Goal: Task Accomplishment & Management: Complete application form

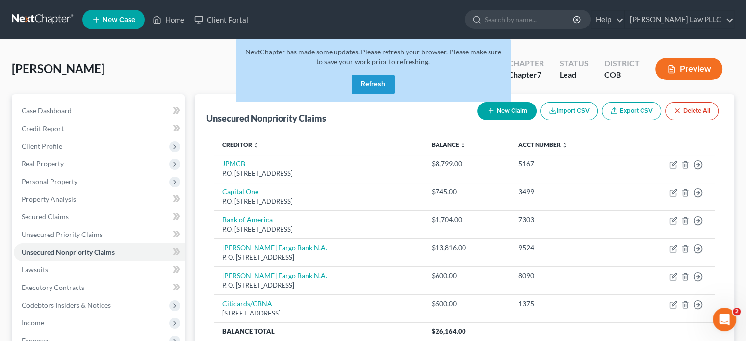
click at [370, 79] on button "Refresh" at bounding box center [373, 85] width 43 height 20
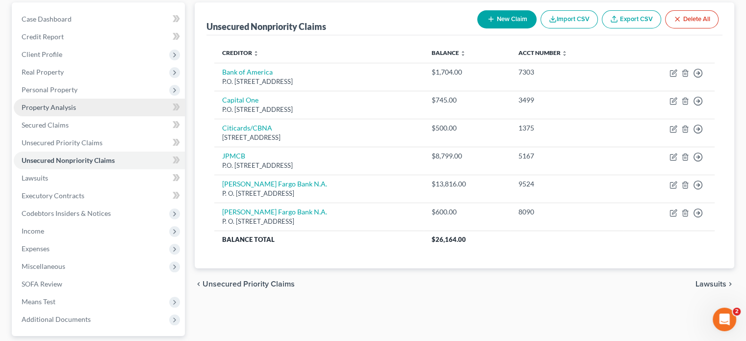
scroll to position [147, 0]
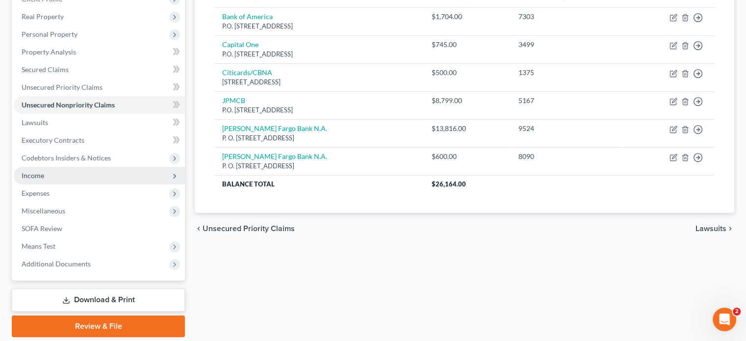
click at [92, 169] on span "Income" at bounding box center [99, 176] width 171 height 18
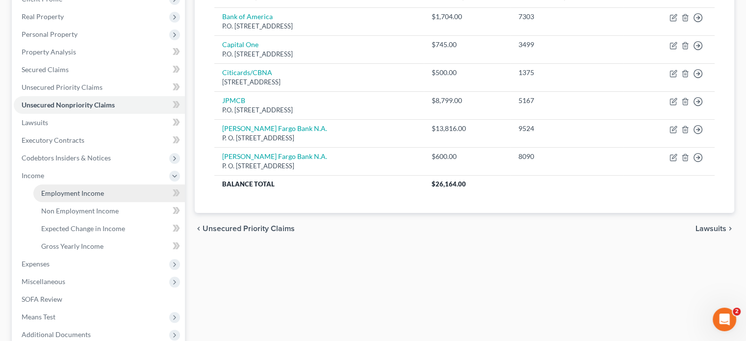
click at [95, 190] on span "Employment Income" at bounding box center [72, 193] width 63 height 8
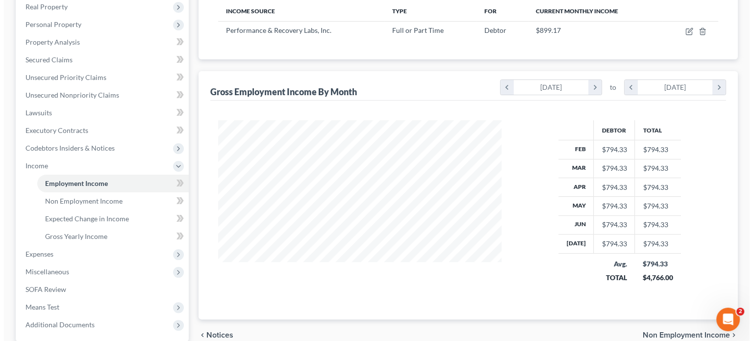
scroll to position [98, 0]
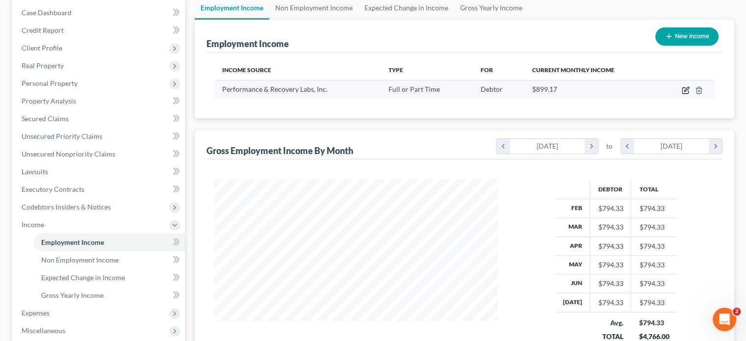
click at [685, 90] on icon "button" at bounding box center [686, 89] width 4 height 4
select select "0"
select select "5"
select select "2"
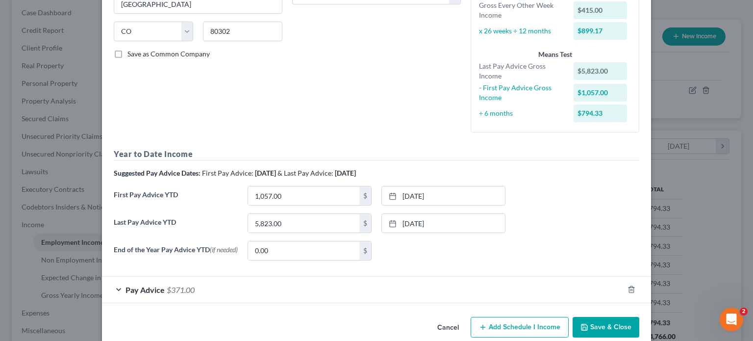
scroll to position [196, 0]
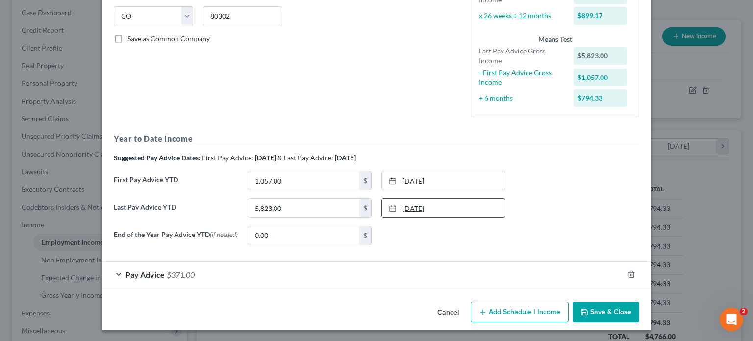
click at [414, 205] on link "[DATE]" at bounding box center [443, 208] width 123 height 19
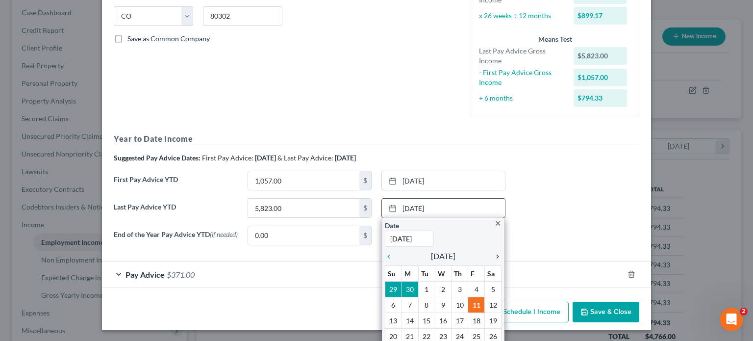
click at [495, 255] on icon "chevron_right" at bounding box center [495, 256] width 13 height 8
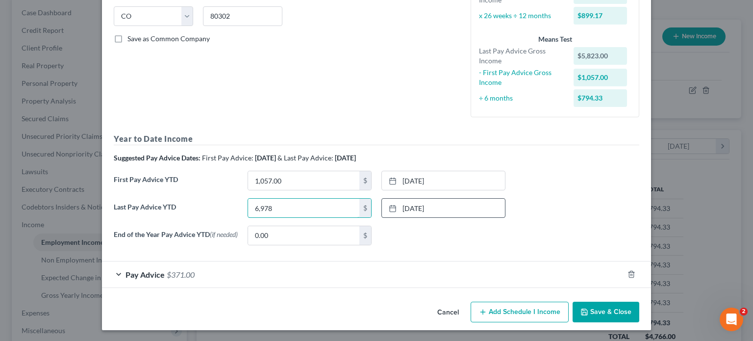
type input "6,978"
click at [361, 312] on div "Cancel Add Schedule I Income Save & Close" at bounding box center [376, 314] width 549 height 32
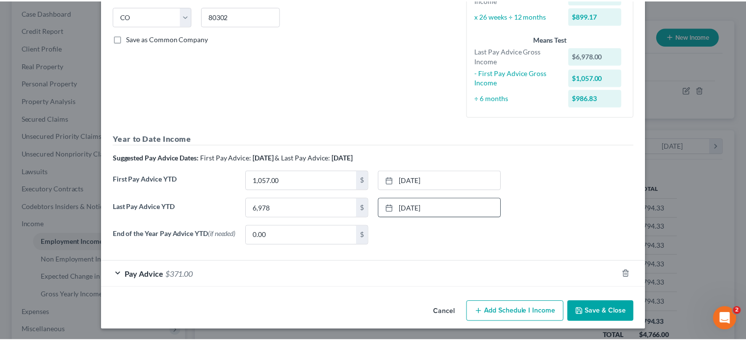
scroll to position [198, 0]
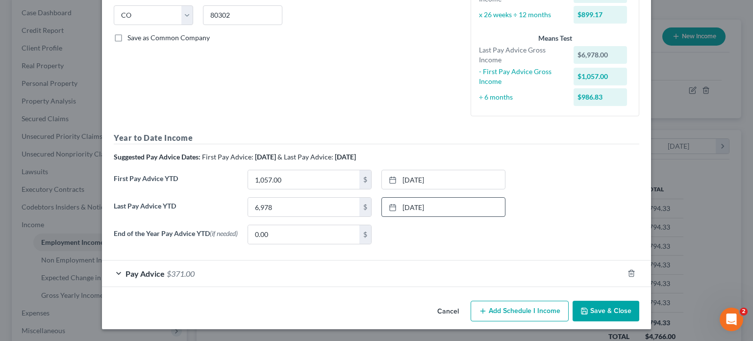
click at [600, 311] on button "Save & Close" at bounding box center [606, 311] width 67 height 21
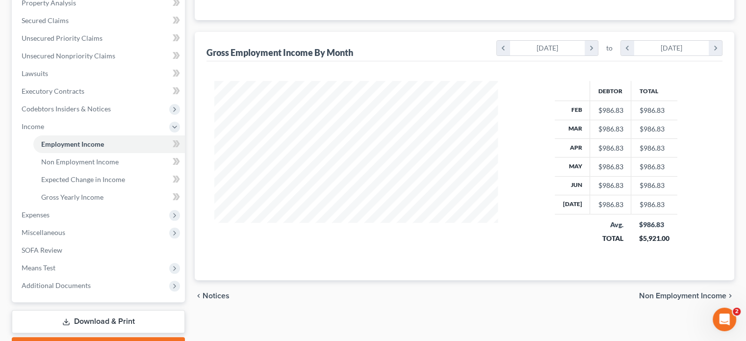
scroll to position [250, 0]
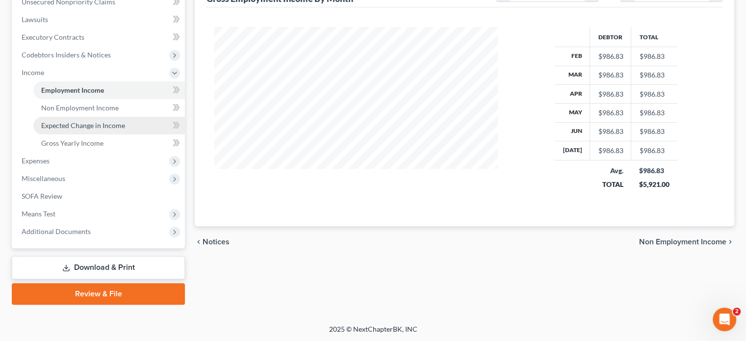
click at [122, 126] on span "Expected Change in Income" at bounding box center [83, 125] width 84 height 8
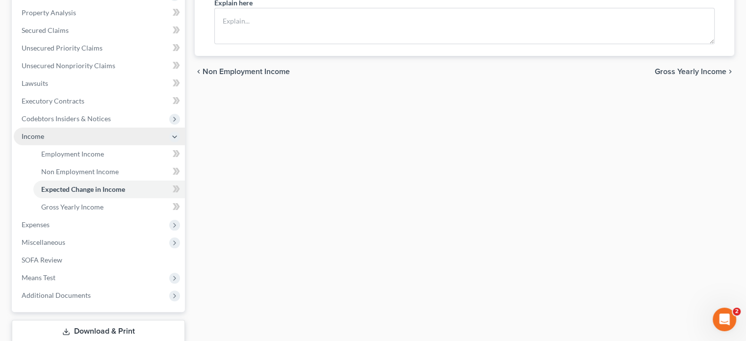
scroll to position [196, 0]
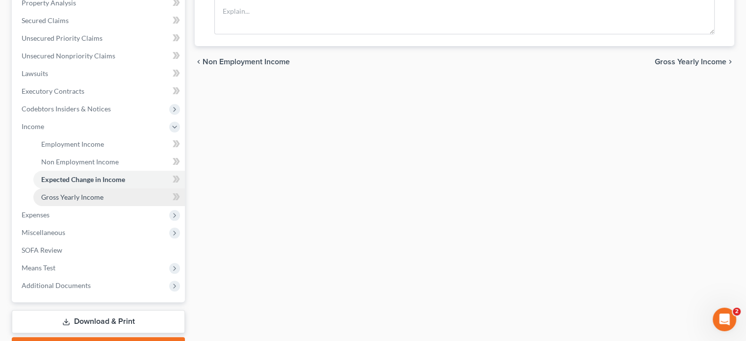
click at [74, 195] on span "Gross Yearly Income" at bounding box center [72, 197] width 62 height 8
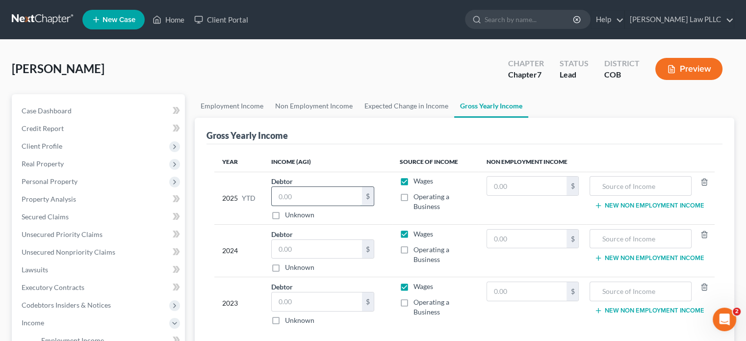
click at [310, 198] on input "text" at bounding box center [317, 196] width 90 height 19
type input "6,978"
click at [302, 248] on input "text" at bounding box center [317, 249] width 90 height 19
click at [519, 185] on input "text" at bounding box center [527, 185] width 80 height 19
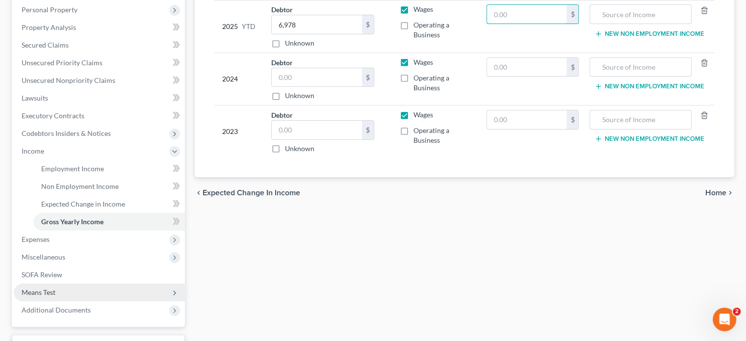
scroll to position [196, 0]
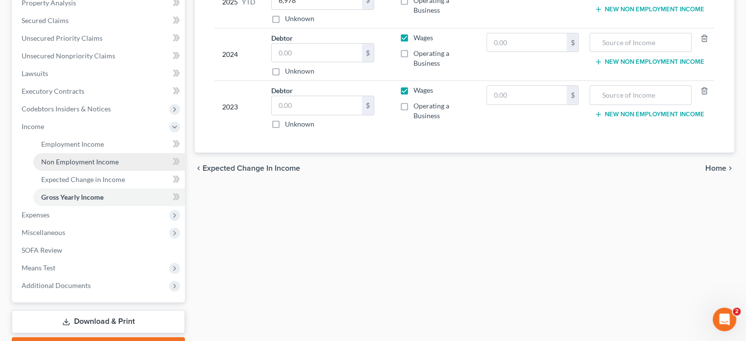
click at [102, 160] on span "Non Employment Income" at bounding box center [79, 161] width 77 height 8
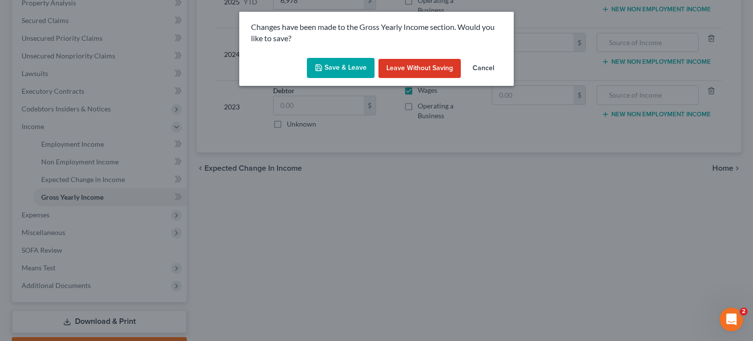
click at [341, 68] on button "Save & Leave" at bounding box center [341, 68] width 68 height 21
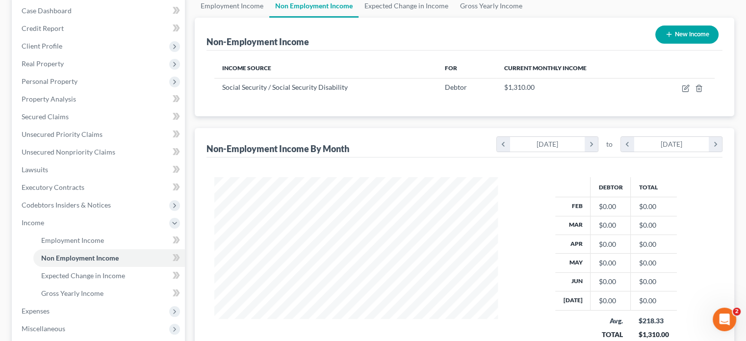
scroll to position [147, 0]
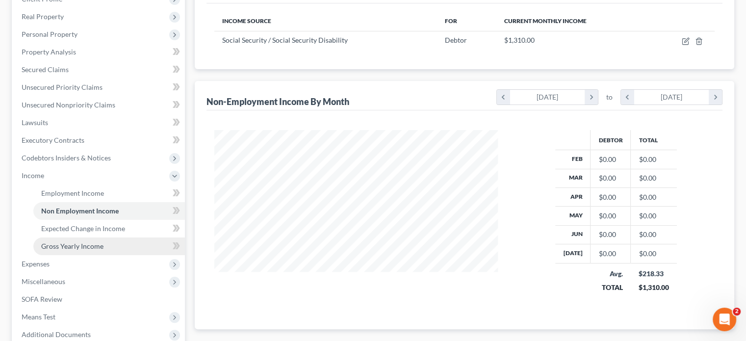
click at [75, 245] on span "Gross Yearly Income" at bounding box center [72, 246] width 62 height 8
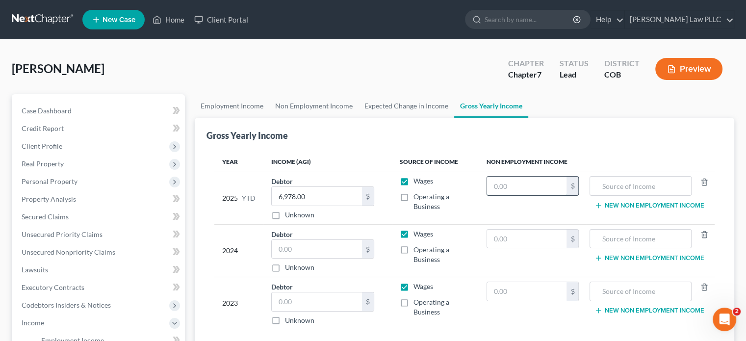
click at [521, 183] on input "text" at bounding box center [527, 185] width 80 height 19
type input "10,480"
click at [337, 247] on input "text" at bounding box center [317, 249] width 90 height 19
type input "14,335"
click at [655, 179] on input "text" at bounding box center [640, 185] width 91 height 19
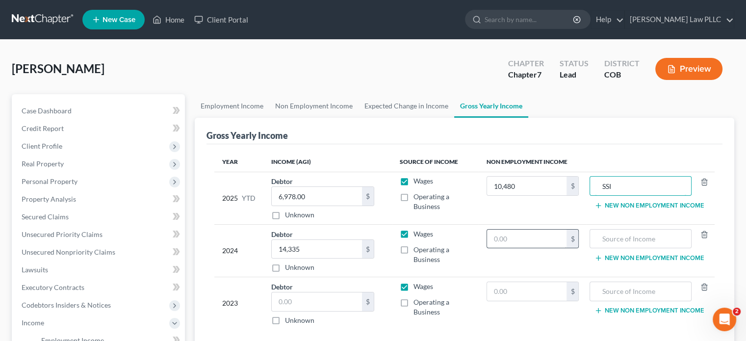
type input "SSI"
click at [504, 241] on input "text" at bounding box center [527, 238] width 80 height 19
type input "15,720"
click at [304, 301] on input "text" at bounding box center [317, 301] width 90 height 19
type input "6,465"
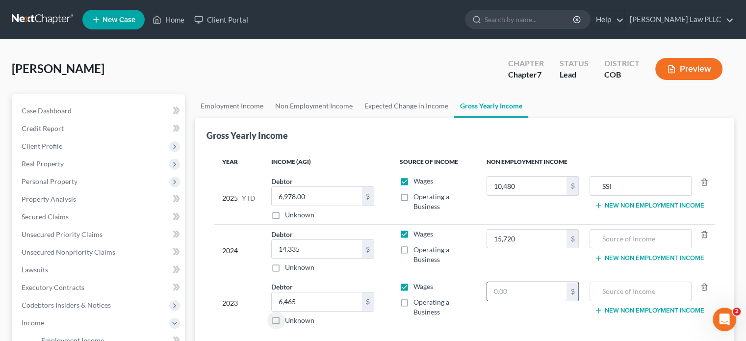
click at [520, 291] on input "text" at bounding box center [527, 291] width 80 height 19
type input "15,720"
click at [561, 130] on div "Gross Yearly Income" at bounding box center [464, 131] width 516 height 26
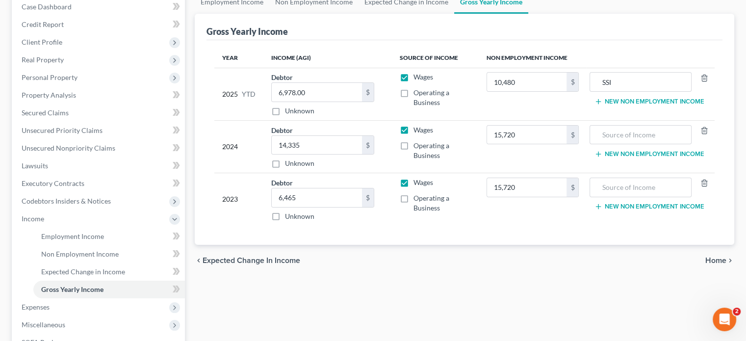
scroll to position [103, 0]
click at [655, 135] on input "text" at bounding box center [640, 135] width 91 height 19
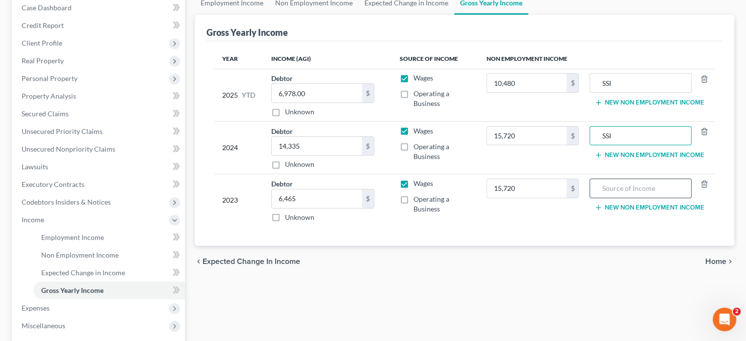
type input "SSI"
click at [624, 184] on input "text" at bounding box center [640, 188] width 91 height 19
type input "SSI"
click at [447, 305] on div "Employment Income Non Employment Income Expected Change in Income Gross Yearly …" at bounding box center [464, 221] width 549 height 460
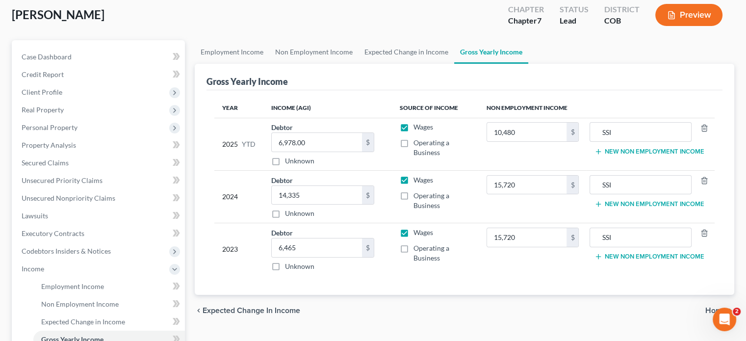
scroll to position [152, 0]
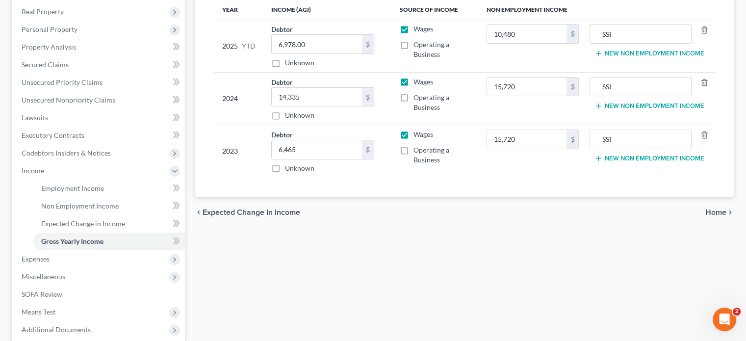
drag, startPoint x: 461, startPoint y: 169, endPoint x: 463, endPoint y: 233, distance: 64.3
click at [463, 233] on div "Employment Income Non Employment Income Expected Change in Income Gross Yearly …" at bounding box center [464, 172] width 549 height 460
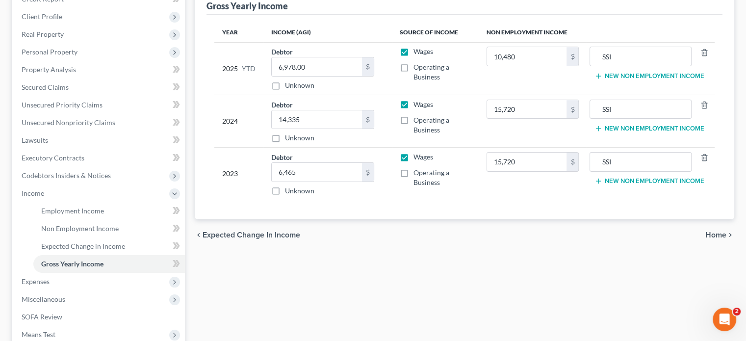
scroll to position [245, 0]
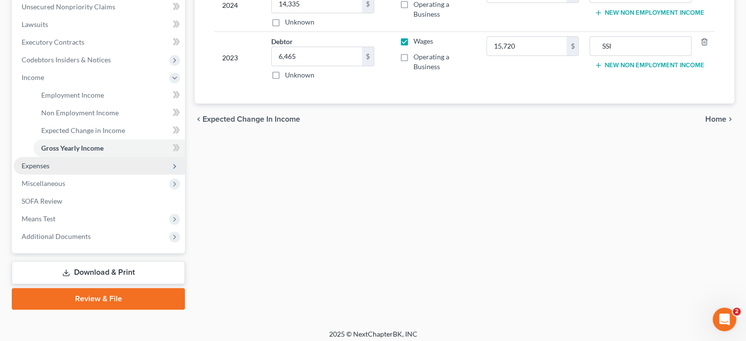
click at [53, 163] on span "Expenses" at bounding box center [99, 166] width 171 height 18
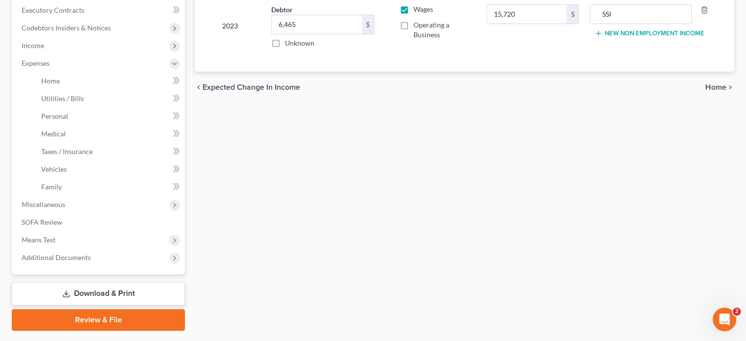
scroll to position [294, 0]
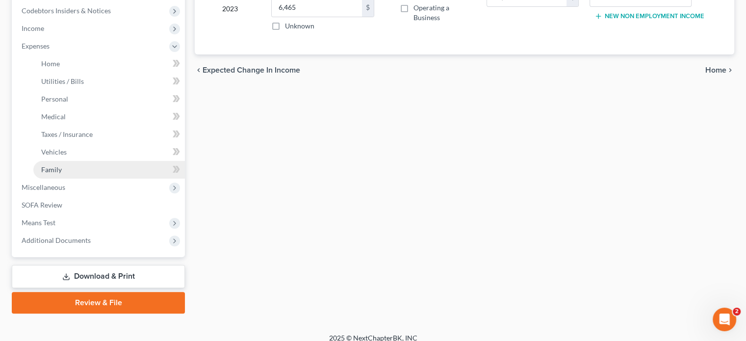
click at [126, 166] on link "Family" at bounding box center [108, 170] width 151 height 18
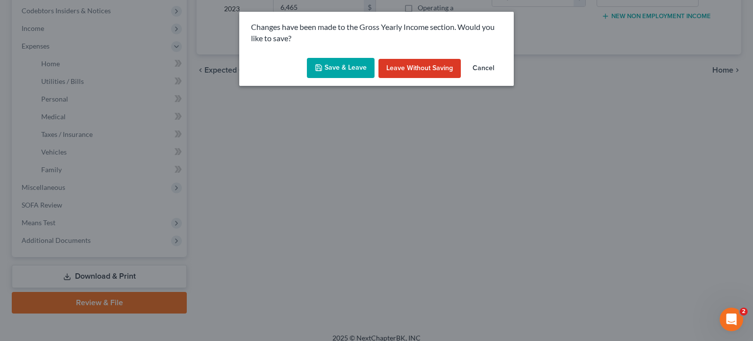
click at [350, 68] on button "Save & Leave" at bounding box center [341, 68] width 68 height 21
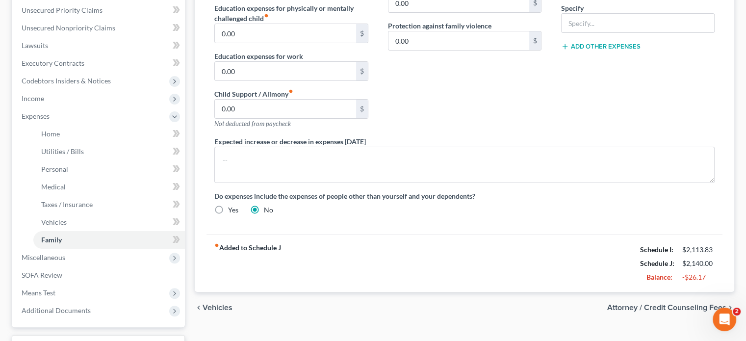
scroll to position [294, 0]
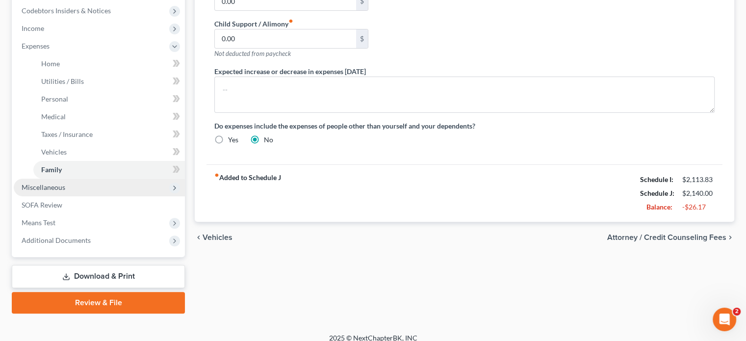
click at [92, 190] on span "Miscellaneous" at bounding box center [99, 187] width 171 height 18
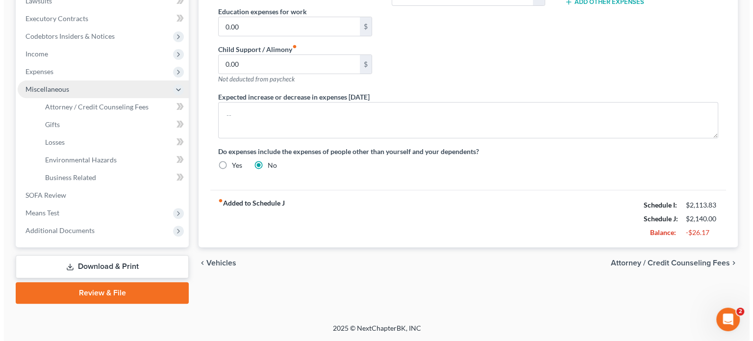
scroll to position [268, 0]
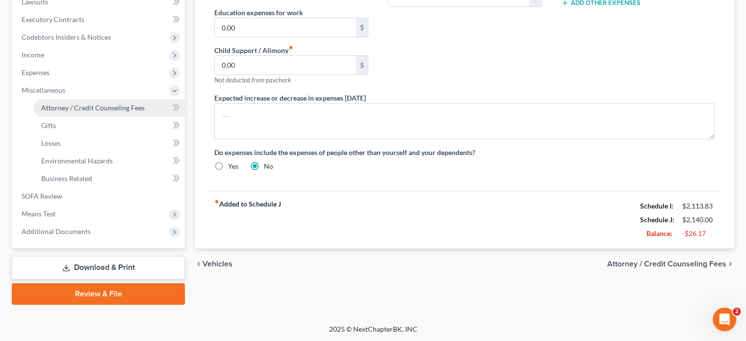
click at [106, 105] on span "Attorney / Credit Counseling Fees" at bounding box center [92, 107] width 103 height 8
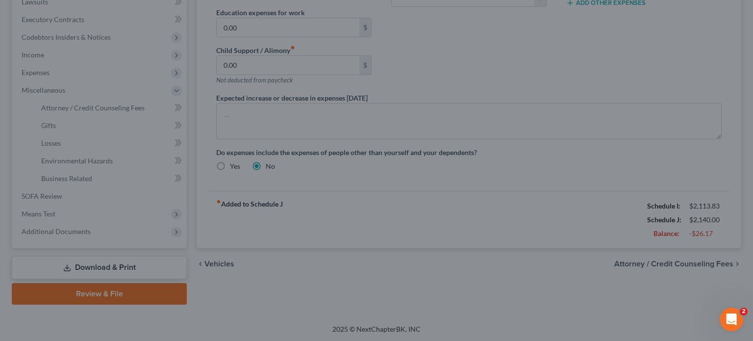
click at [147, 296] on div at bounding box center [376, 170] width 753 height 341
click at [730, 318] on icon "Open Intercom Messenger" at bounding box center [732, 319] width 16 height 16
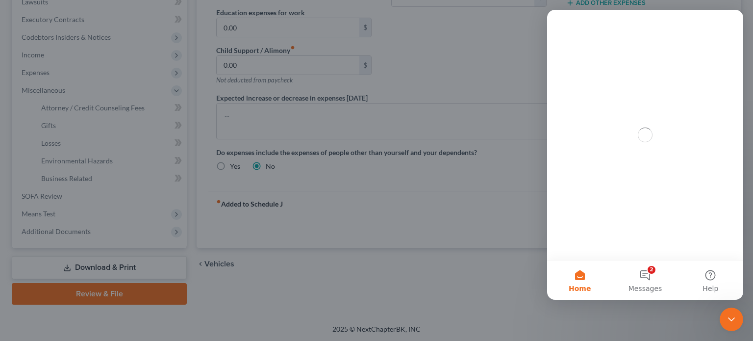
scroll to position [0, 0]
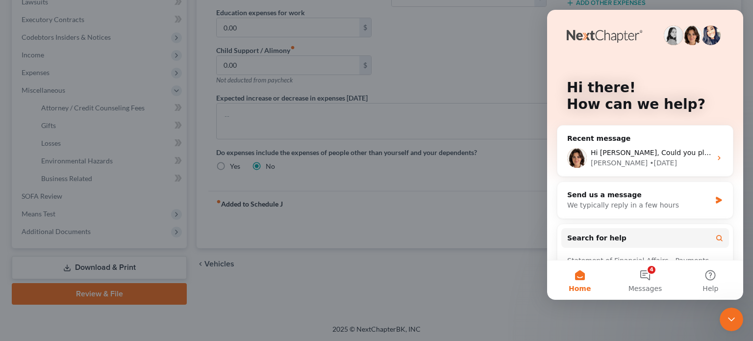
click at [728, 320] on icon "Close Intercom Messenger" at bounding box center [732, 319] width 12 height 12
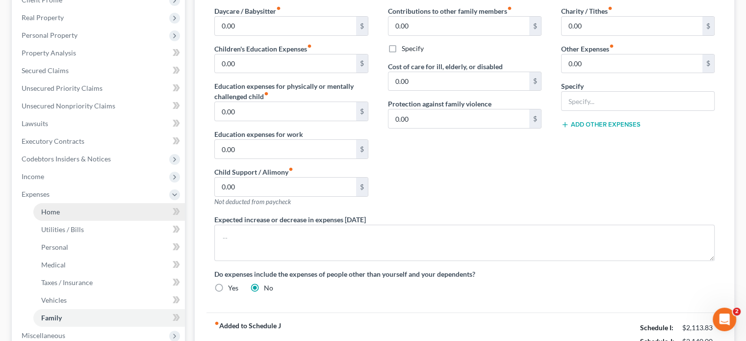
scroll to position [147, 0]
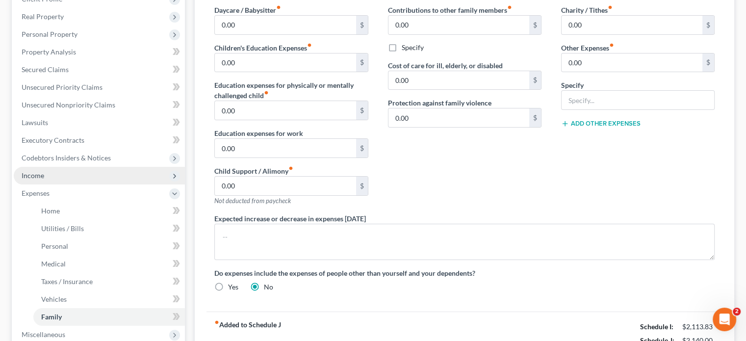
click at [86, 173] on span "Income" at bounding box center [99, 176] width 171 height 18
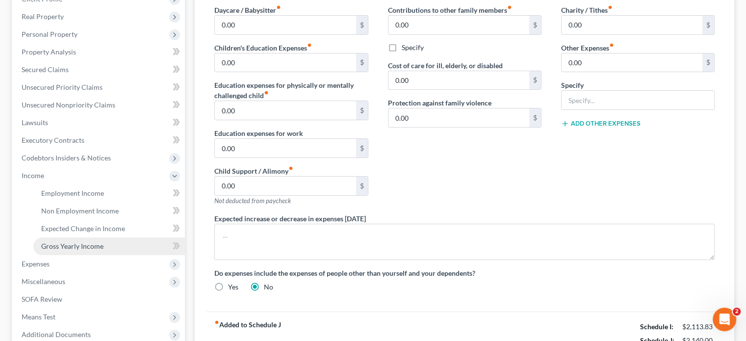
click at [74, 248] on span "Gross Yearly Income" at bounding box center [72, 246] width 62 height 8
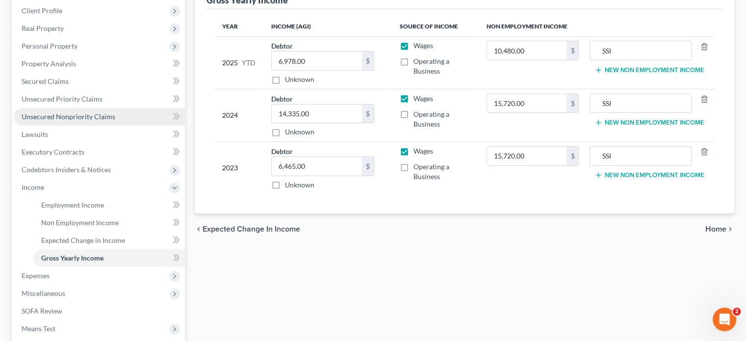
scroll to position [196, 0]
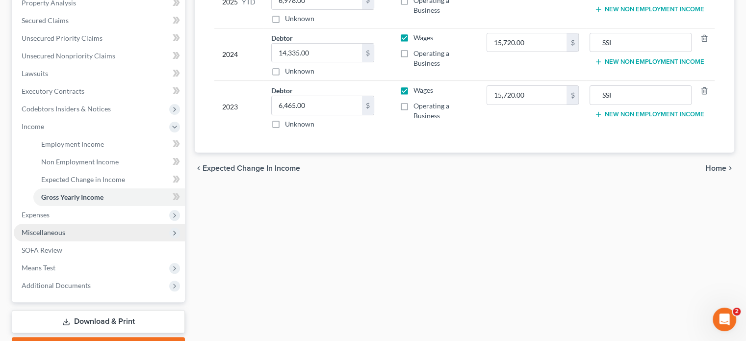
click at [76, 233] on span "Miscellaneous" at bounding box center [99, 233] width 171 height 18
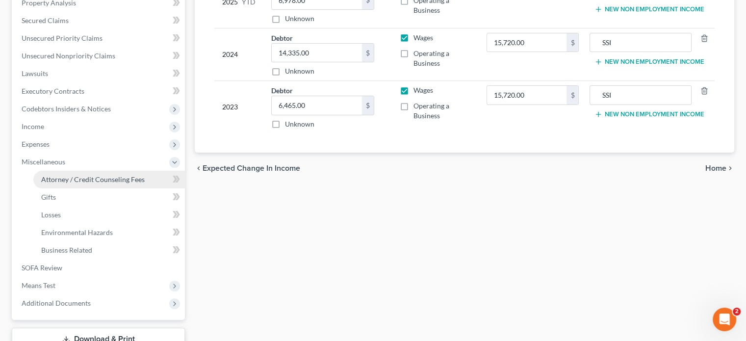
click at [94, 176] on span "Attorney / Credit Counseling Fees" at bounding box center [92, 179] width 103 height 8
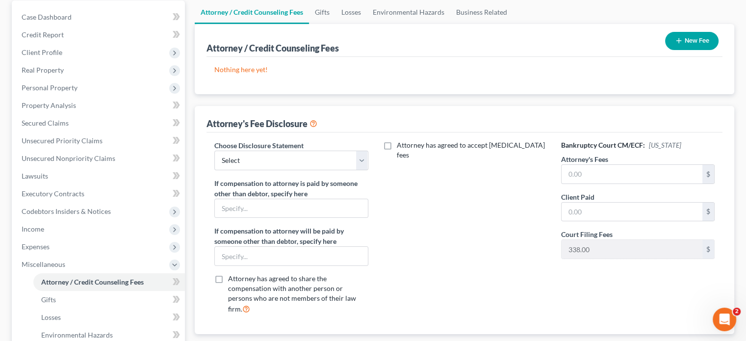
scroll to position [98, 0]
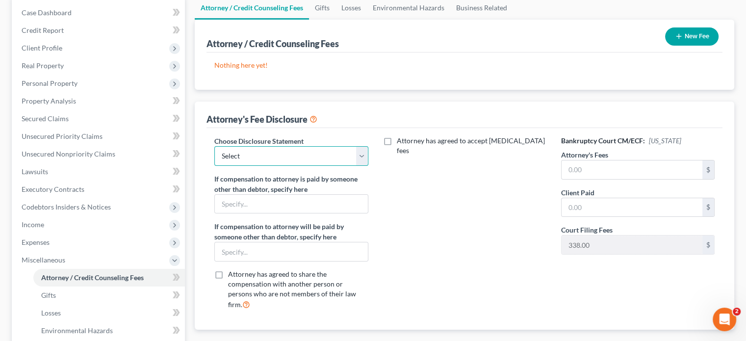
click at [364, 155] on select "Select Attorney Fee Disclosure" at bounding box center [290, 156] width 153 height 20
select select "0"
click at [214, 146] on select "Select Attorney Fee Disclosure" at bounding box center [290, 156] width 153 height 20
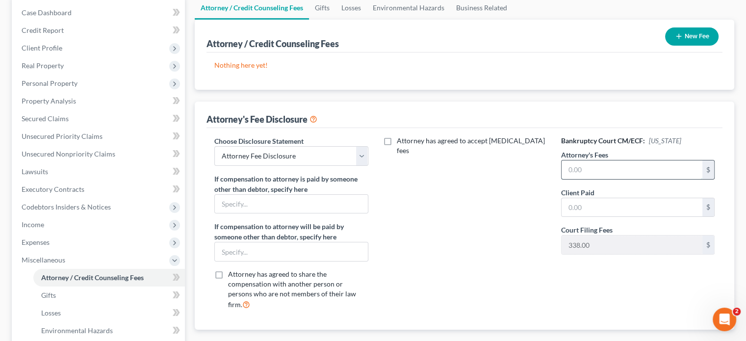
click at [591, 168] on input "text" at bounding box center [631, 169] width 141 height 19
type input "562"
click at [448, 206] on div "Attorney has agreed to accept retainer fees" at bounding box center [464, 227] width 173 height 182
click at [688, 35] on button "New Fee" at bounding box center [691, 36] width 53 height 18
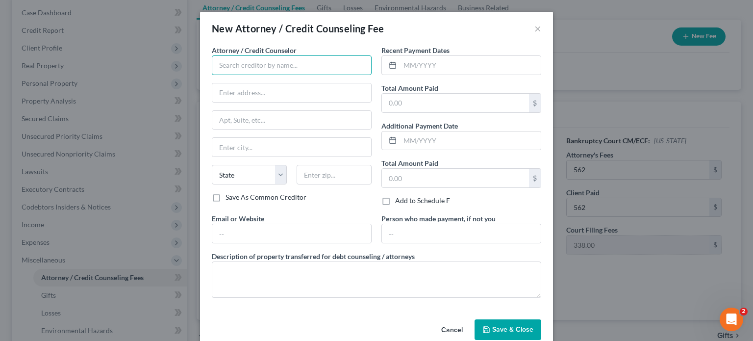
click at [280, 70] on input "text" at bounding box center [292, 65] width 160 height 20
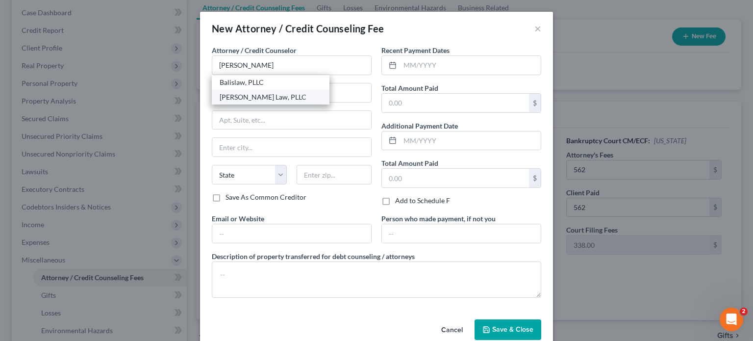
click at [263, 100] on div "Balis Law, PLLC" at bounding box center [271, 97] width 102 height 10
type input "Balis Law, PLLC"
type input "3350 Hemlock Pl"
type input "[GEOGRAPHIC_DATA]"
select select "5"
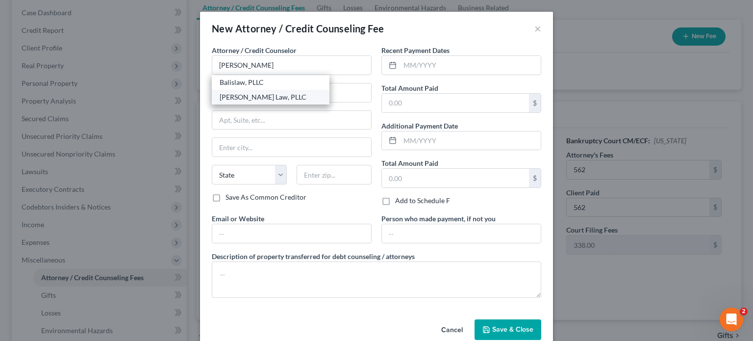
type input "80304"
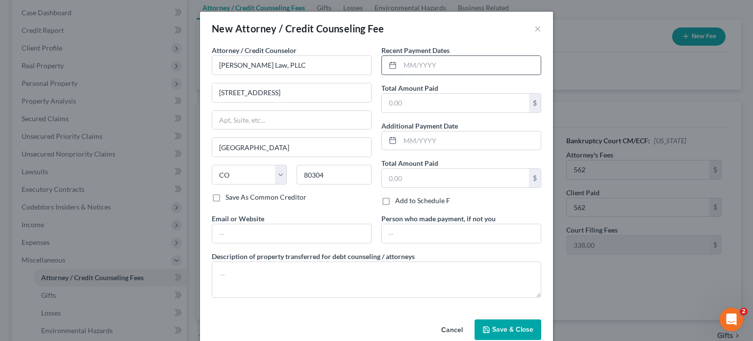
click at [439, 68] on input "text" at bounding box center [470, 65] width 141 height 19
type input "6"
type input "8/12/25"
click at [404, 94] on input "text" at bounding box center [455, 103] width 147 height 19
type input "562"
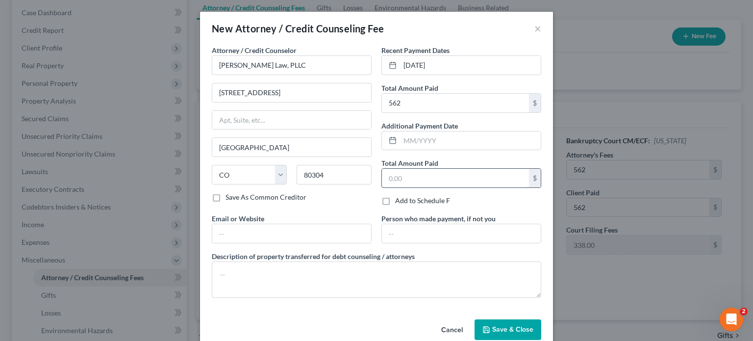
click at [410, 176] on input "text" at bounding box center [455, 178] width 147 height 19
type input "562"
click at [355, 200] on div "Save As Common Creditor" at bounding box center [292, 197] width 160 height 10
click at [260, 226] on input "text" at bounding box center [291, 233] width 159 height 19
type input "[EMAIL_ADDRESS][DOMAIN_NAME]"
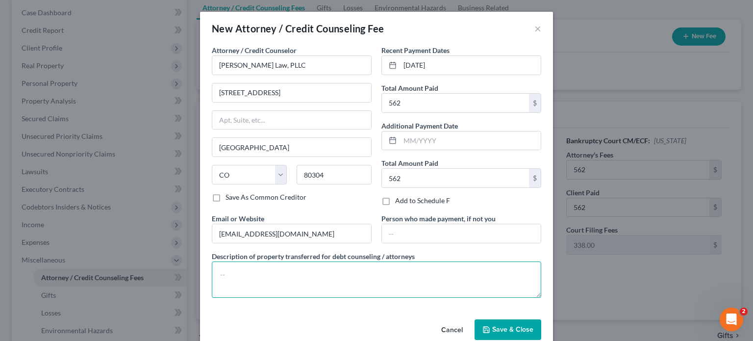
click at [328, 273] on textarea at bounding box center [376, 279] width 329 height 36
type textarea "$562"
click at [510, 325] on span "Save & Close" at bounding box center [512, 329] width 41 height 8
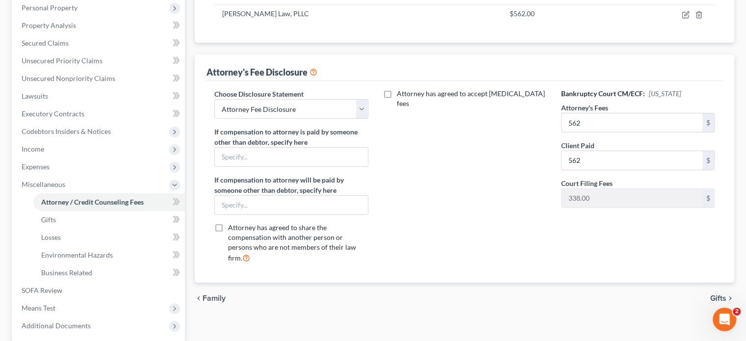
scroll to position [196, 0]
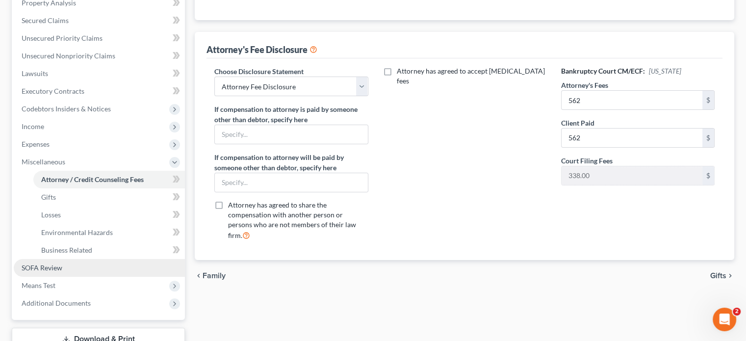
click at [66, 268] on link "SOFA Review" at bounding box center [99, 268] width 171 height 18
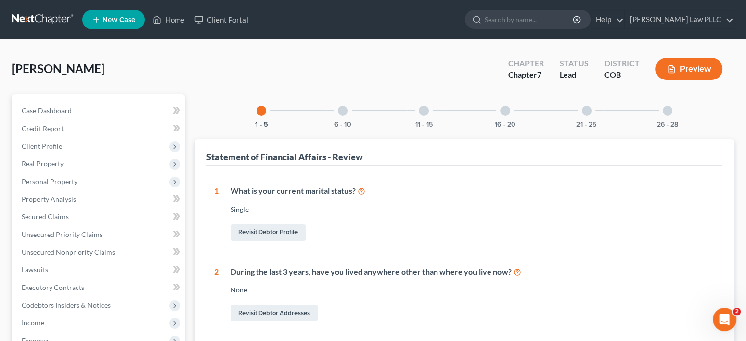
click at [343, 111] on div at bounding box center [343, 111] width 10 height 10
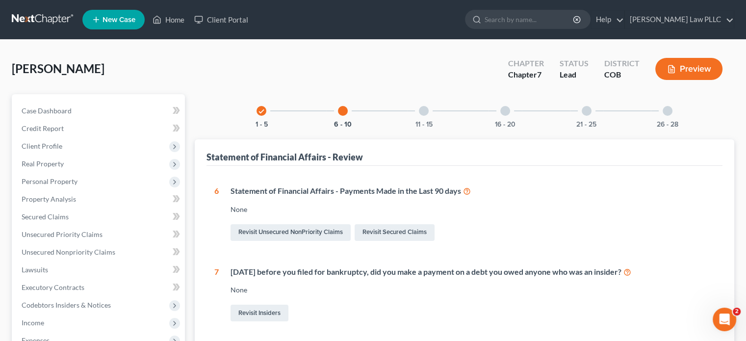
click at [424, 109] on div at bounding box center [424, 111] width 10 height 10
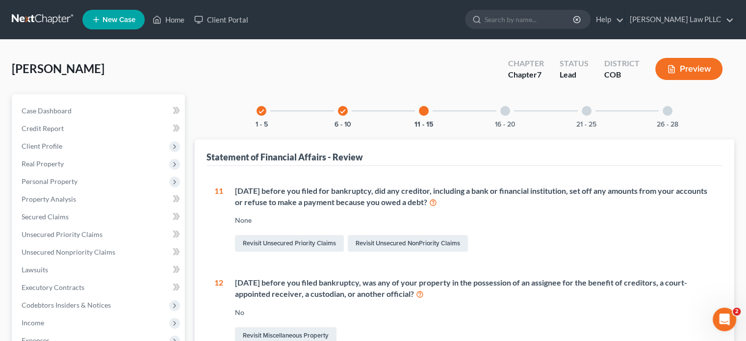
click at [505, 109] on div at bounding box center [505, 111] width 10 height 10
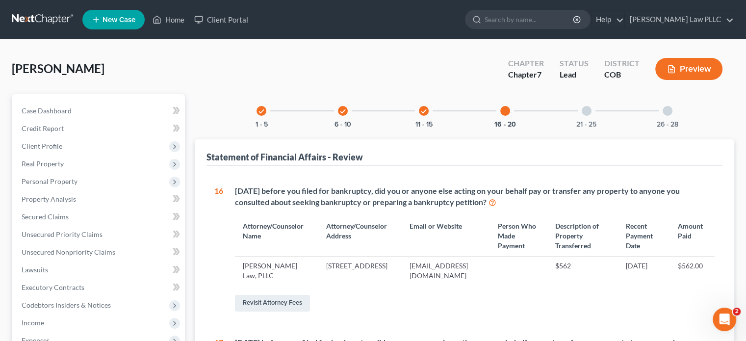
click at [585, 109] on div at bounding box center [586, 111] width 10 height 10
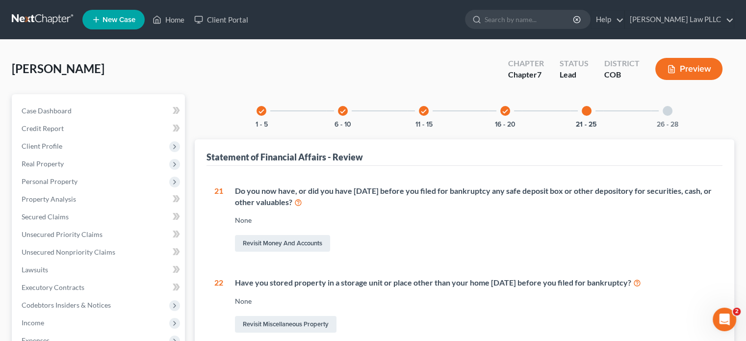
click at [667, 108] on div at bounding box center [667, 111] width 10 height 10
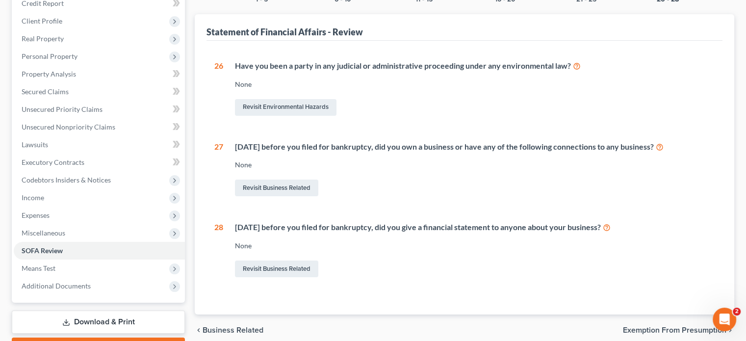
scroll to position [147, 0]
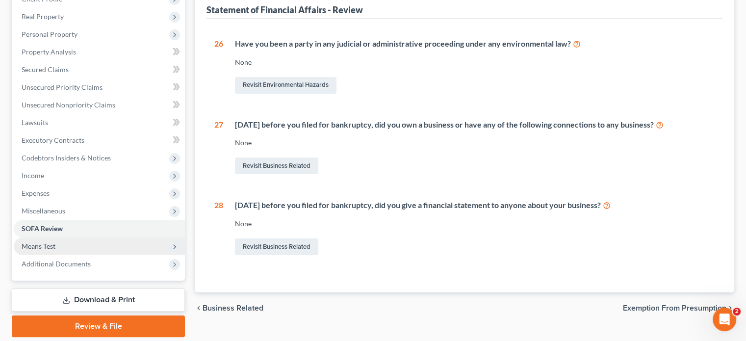
click at [85, 243] on span "Means Test" at bounding box center [99, 246] width 171 height 18
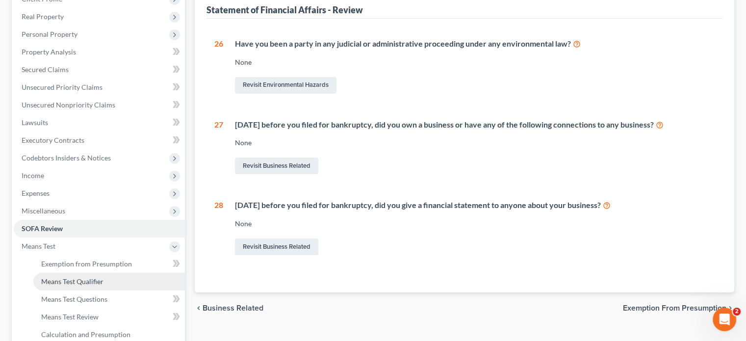
click at [89, 282] on span "Means Test Qualifier" at bounding box center [72, 281] width 62 height 8
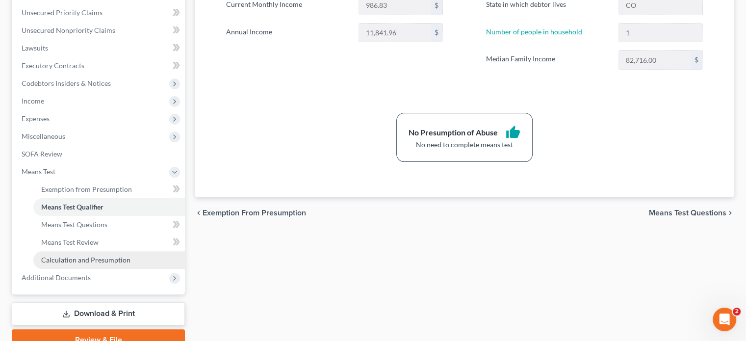
scroll to position [245, 0]
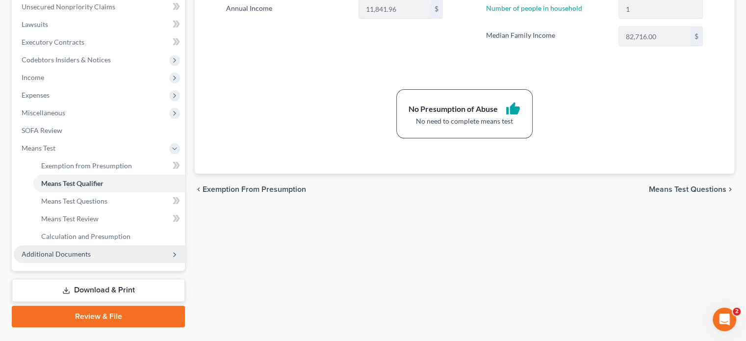
click at [98, 254] on span "Additional Documents" at bounding box center [99, 254] width 171 height 18
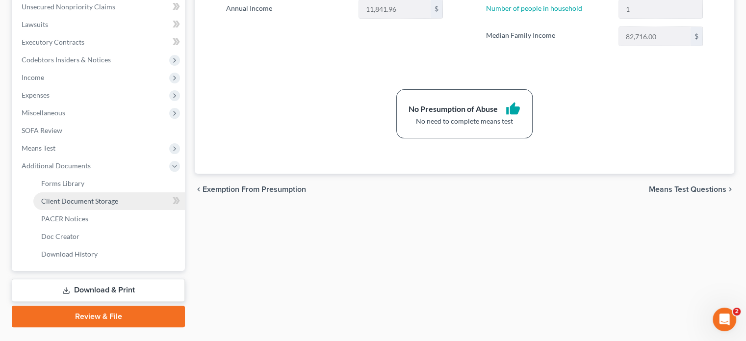
click at [127, 199] on link "Client Document Storage" at bounding box center [108, 201] width 151 height 18
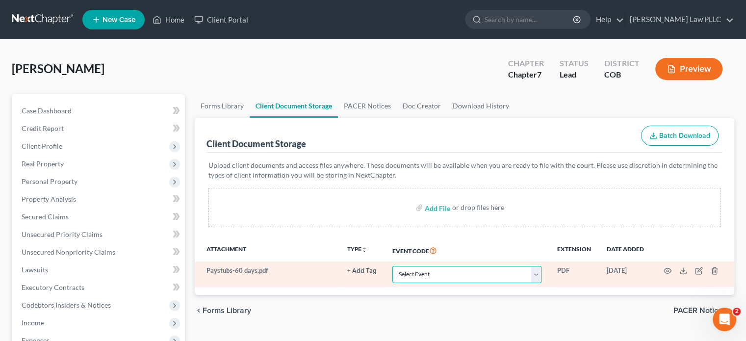
click at [532, 275] on select "Select Event 1009-1.1 Notice of Amendments 20 Largest Unsecured Creditors Amend…" at bounding box center [466, 274] width 149 height 17
select select "28"
click at [392, 266] on select "Select Event 1009-1.1 Notice of Amendments 20 Largest Unsecured Creditors Amend…" at bounding box center [466, 274] width 149 height 17
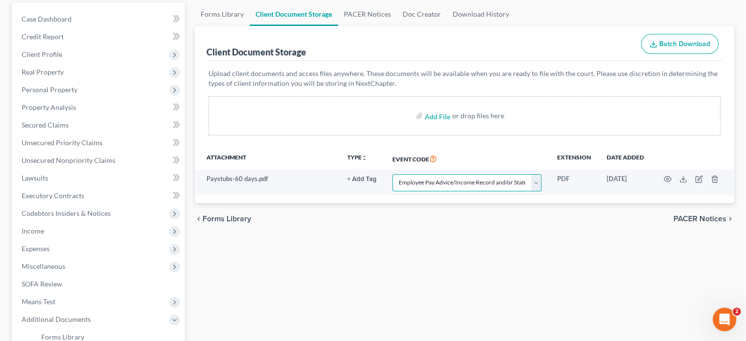
scroll to position [98, 0]
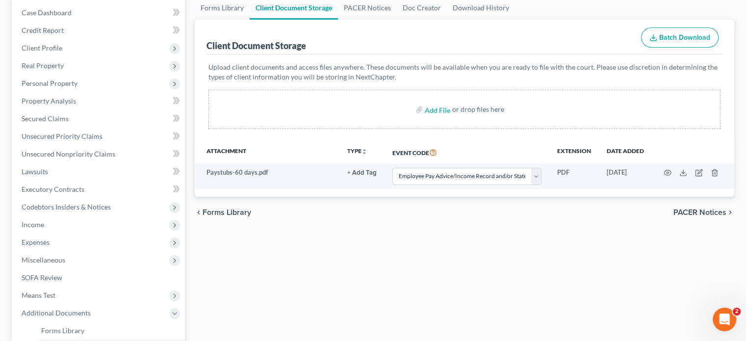
click at [256, 261] on div "Forms Library Client Document Storage PACER Notices Doc Creator Download Histor…" at bounding box center [464, 235] width 549 height 478
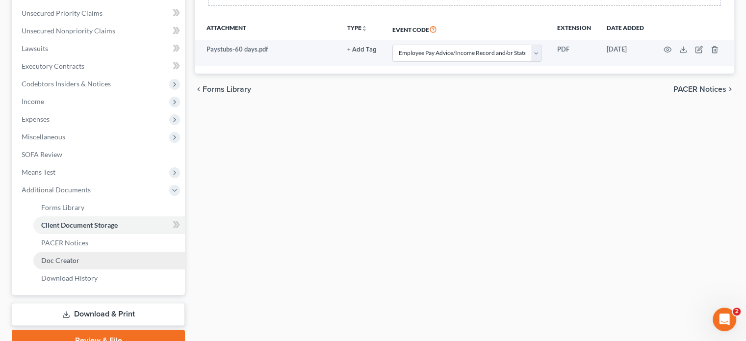
scroll to position [268, 0]
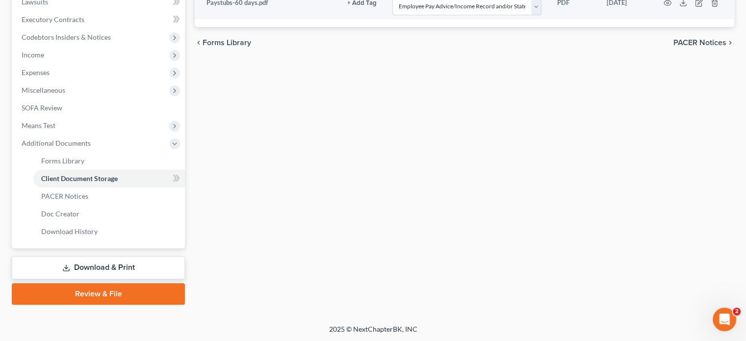
click at [121, 266] on link "Download & Print" at bounding box center [98, 267] width 173 height 23
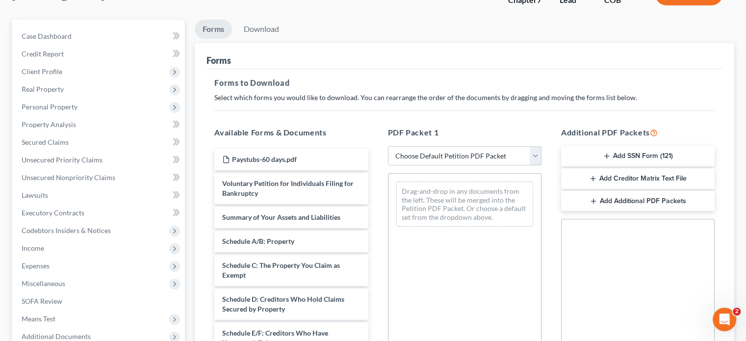
scroll to position [98, 0]
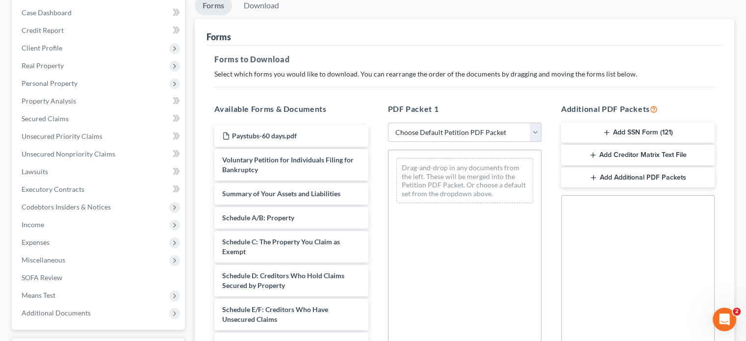
click at [535, 129] on select "Choose Default Petition PDF Packet Complete Bankruptcy Petition (all forms and …" at bounding box center [464, 133] width 153 height 20
select select "4"
click at [388, 123] on select "Choose Default Petition PDF Packet Complete Bankruptcy Petition (all forms and …" at bounding box center [464, 133] width 153 height 20
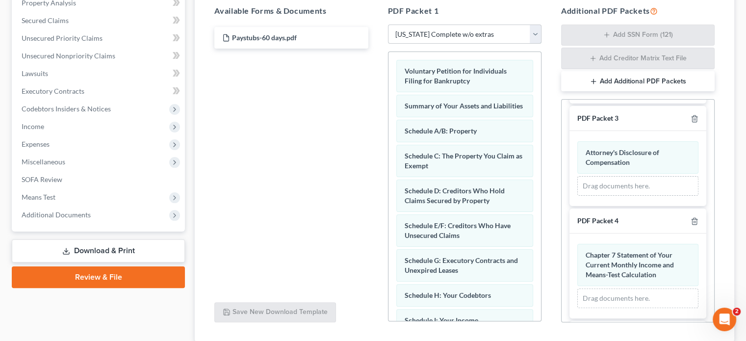
scroll to position [0, 0]
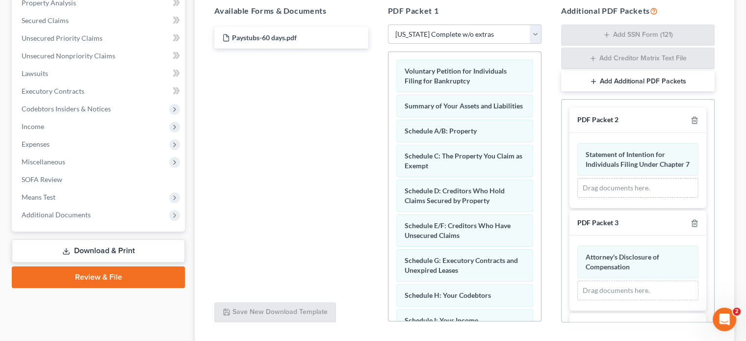
click at [629, 82] on button "Add Additional PDF Packets" at bounding box center [637, 81] width 153 height 21
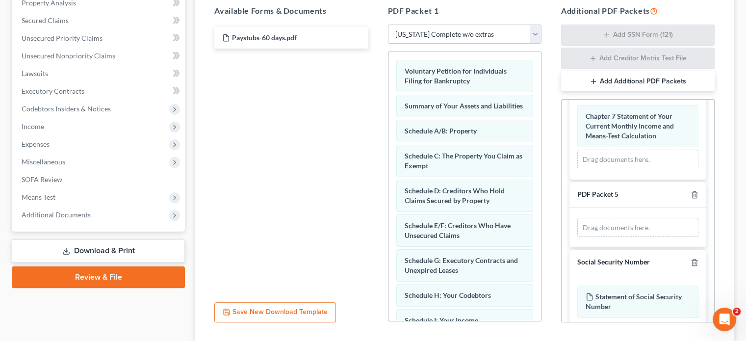
scroll to position [245, 0]
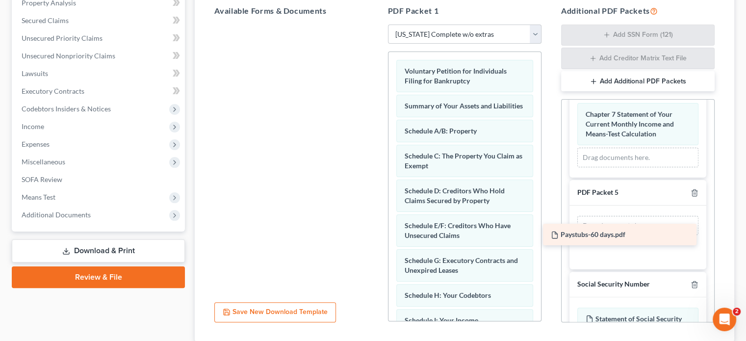
drag, startPoint x: 272, startPoint y: 31, endPoint x: 601, endPoint y: 229, distance: 383.3
click at [376, 25] on div "Paystubs-60 days.pdf Paystubs-60 days.pdf" at bounding box center [290, 25] width 169 height 0
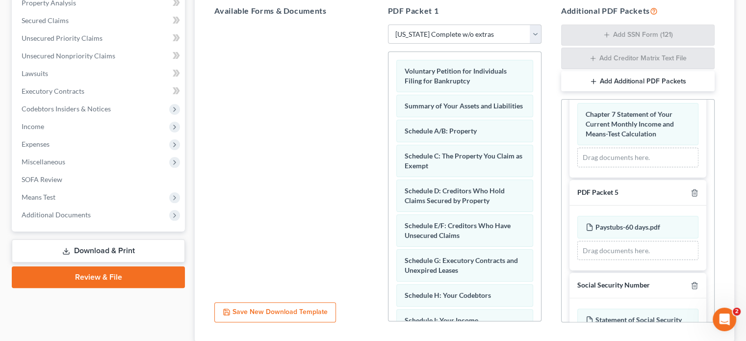
click at [268, 193] on div at bounding box center [290, 160] width 169 height 270
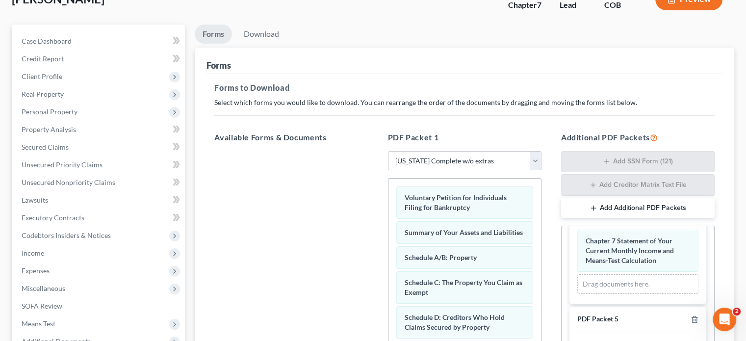
scroll to position [0, 0]
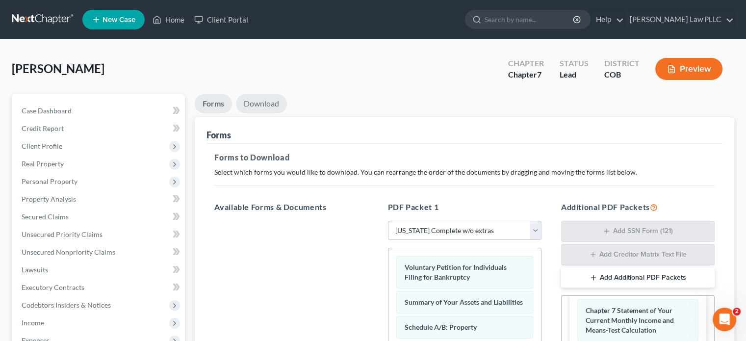
click at [264, 100] on link "Download" at bounding box center [261, 103] width 51 height 19
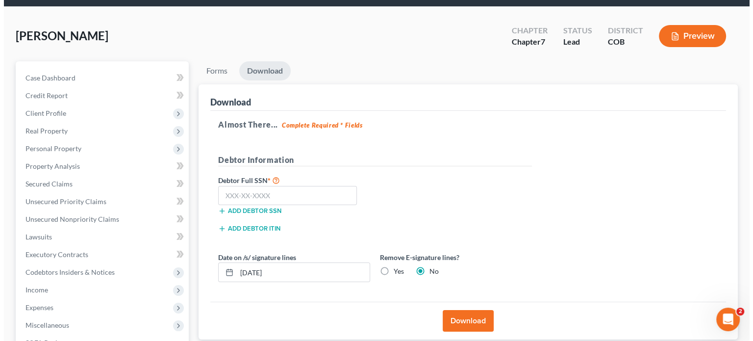
scroll to position [49, 0]
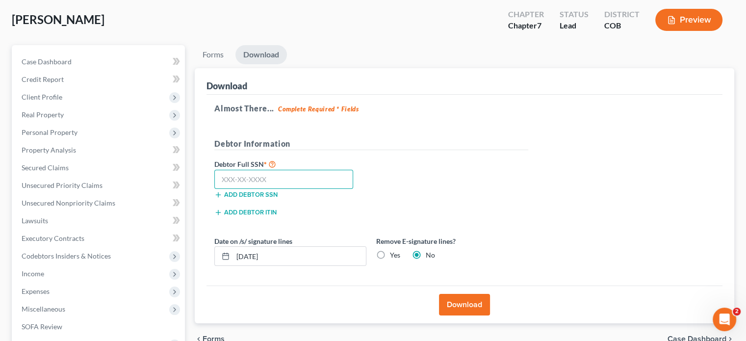
click at [284, 178] on input "text" at bounding box center [283, 180] width 139 height 20
type input "148-46-2603"
click at [466, 300] on button "Download" at bounding box center [464, 305] width 51 height 22
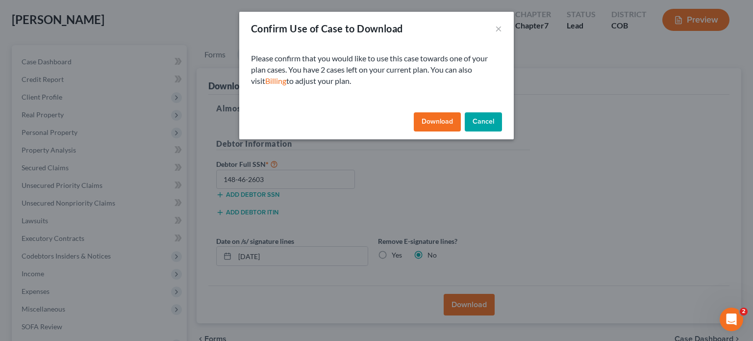
click at [447, 121] on button "Download" at bounding box center [437, 122] width 47 height 20
